Goal: Task Accomplishment & Management: Manage account settings

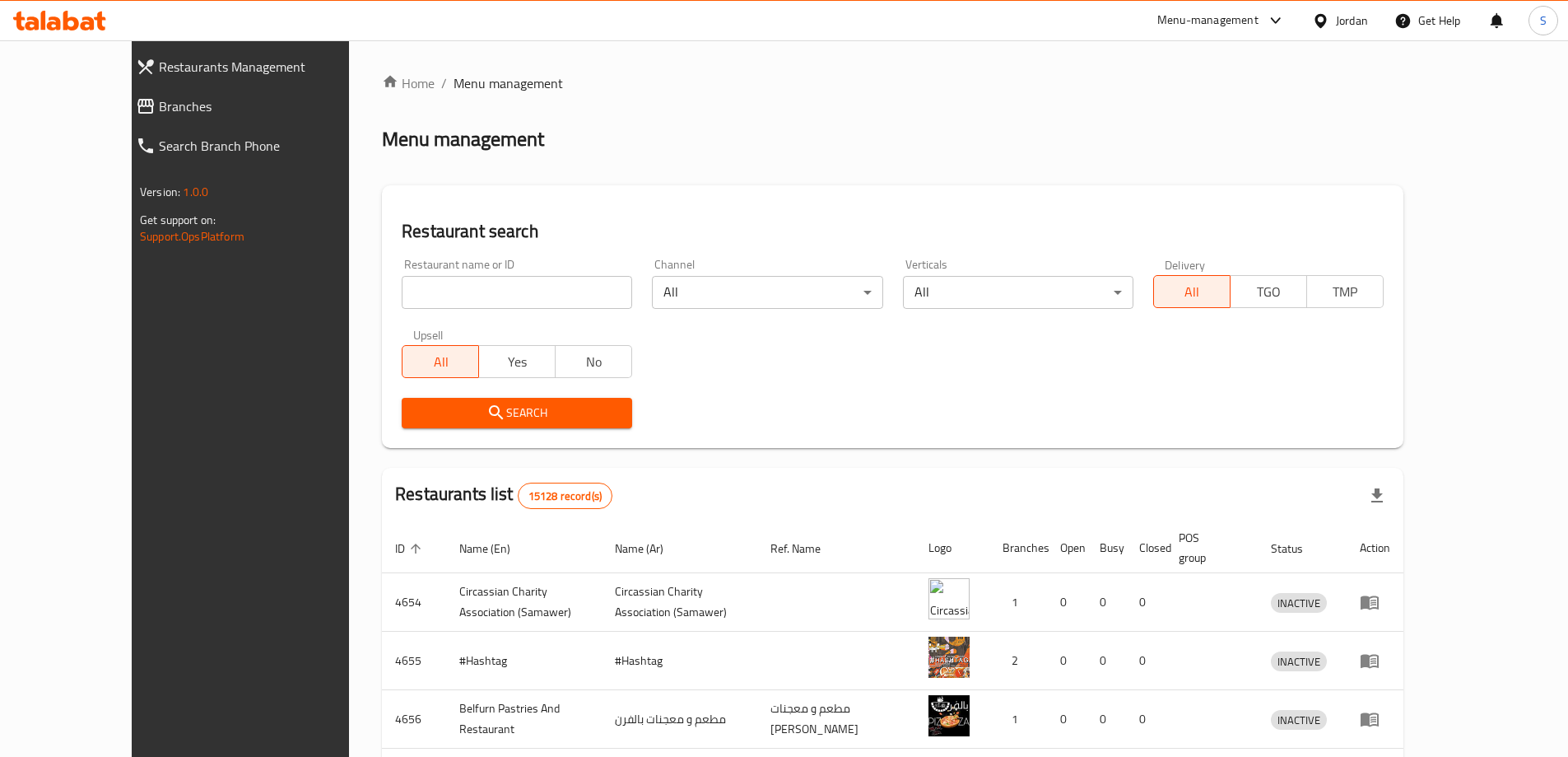
click at [1245, 18] on div "Menu-management" at bounding box center [1208, 21] width 101 height 20
click at [1176, 149] on div "Restaurant-Management" at bounding box center [1118, 143] width 129 height 18
click at [1165, 128] on div "Restaurant-Management" at bounding box center [1118, 143] width 156 height 38
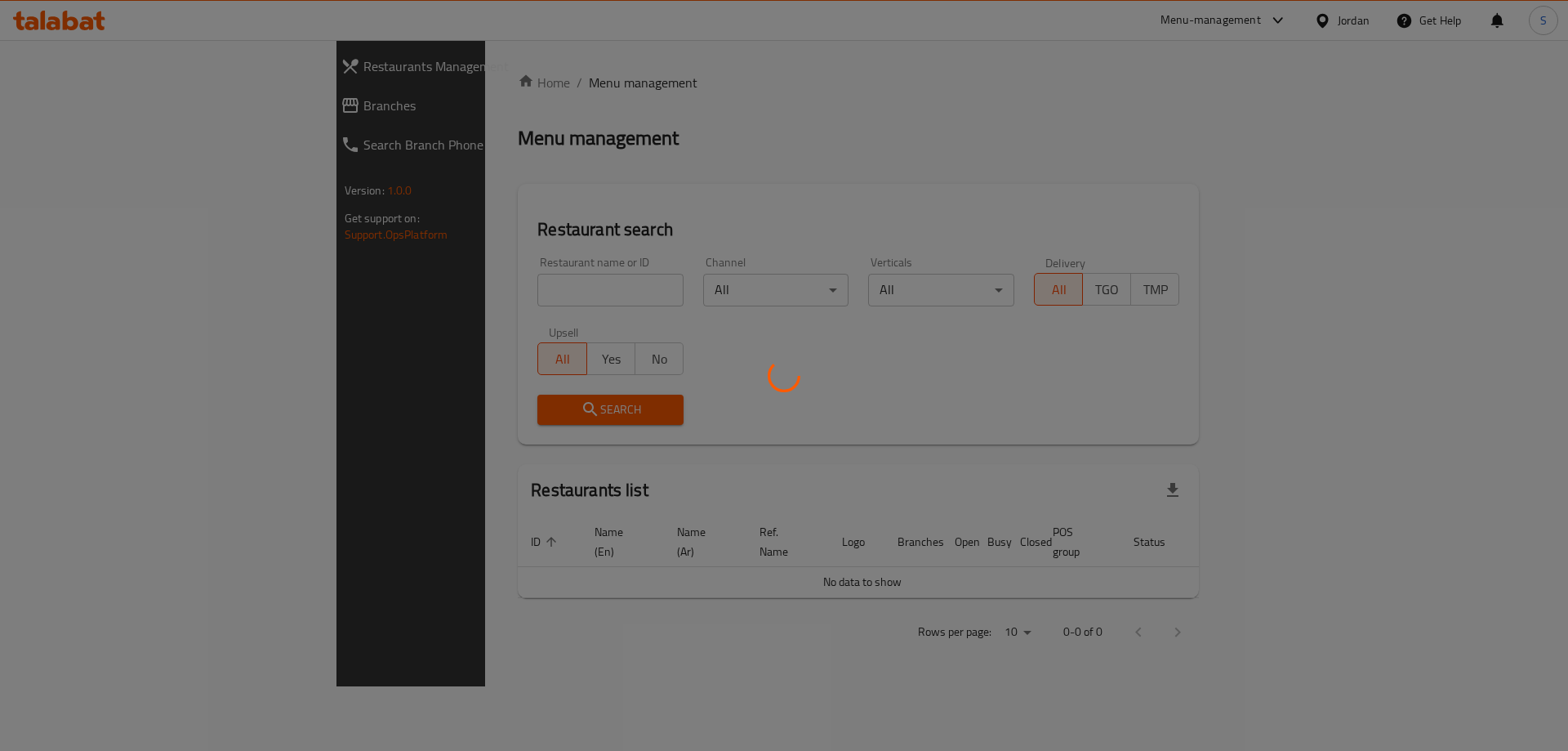
click at [1250, 28] on div at bounding box center [784, 376] width 1568 height 751
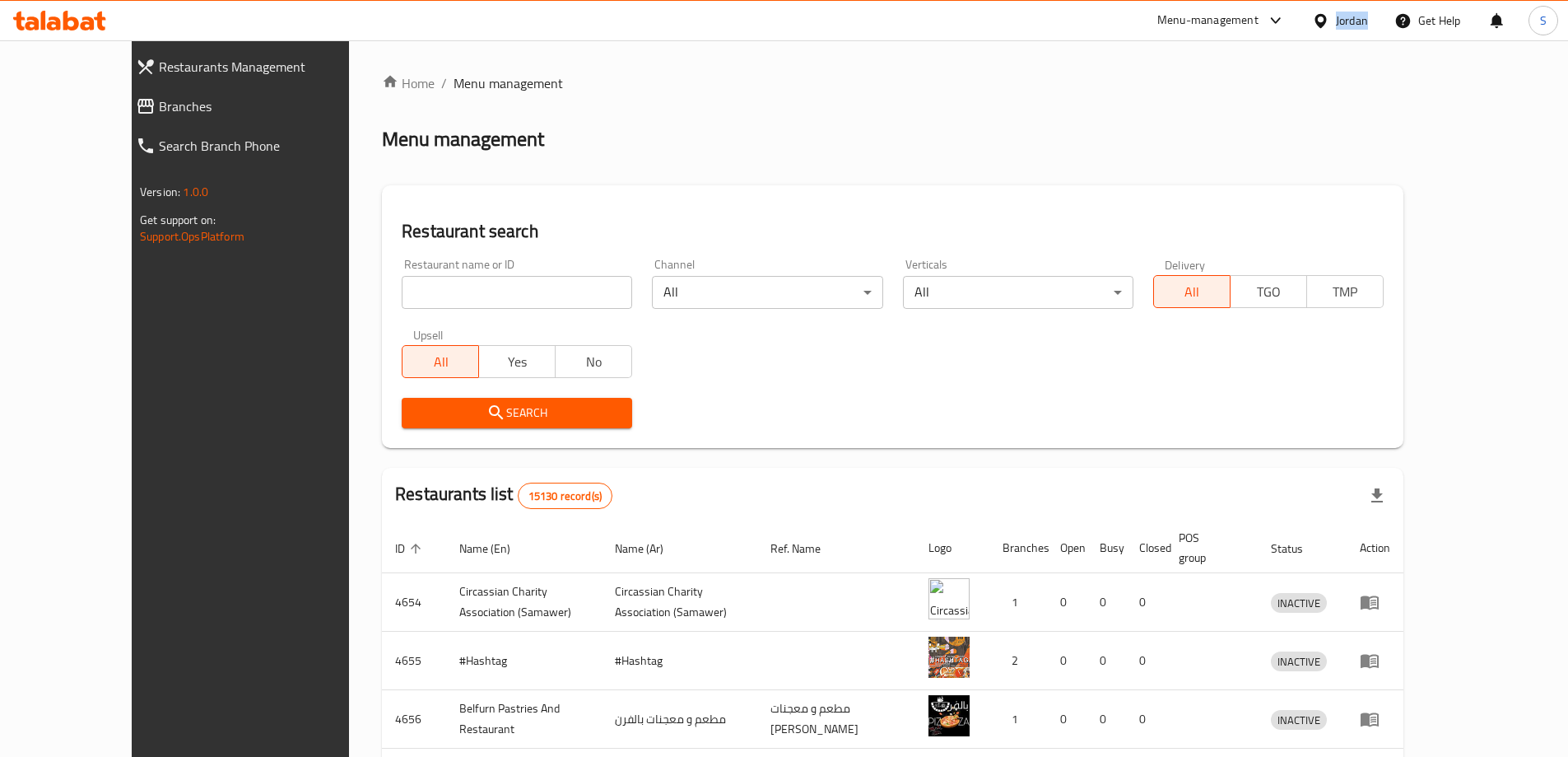
click at [1262, 28] on div at bounding box center [1272, 21] width 27 height 20
click at [1202, 150] on div "Restaurant-Management" at bounding box center [1162, 143] width 247 height 38
